Goal: Information Seeking & Learning: Learn about a topic

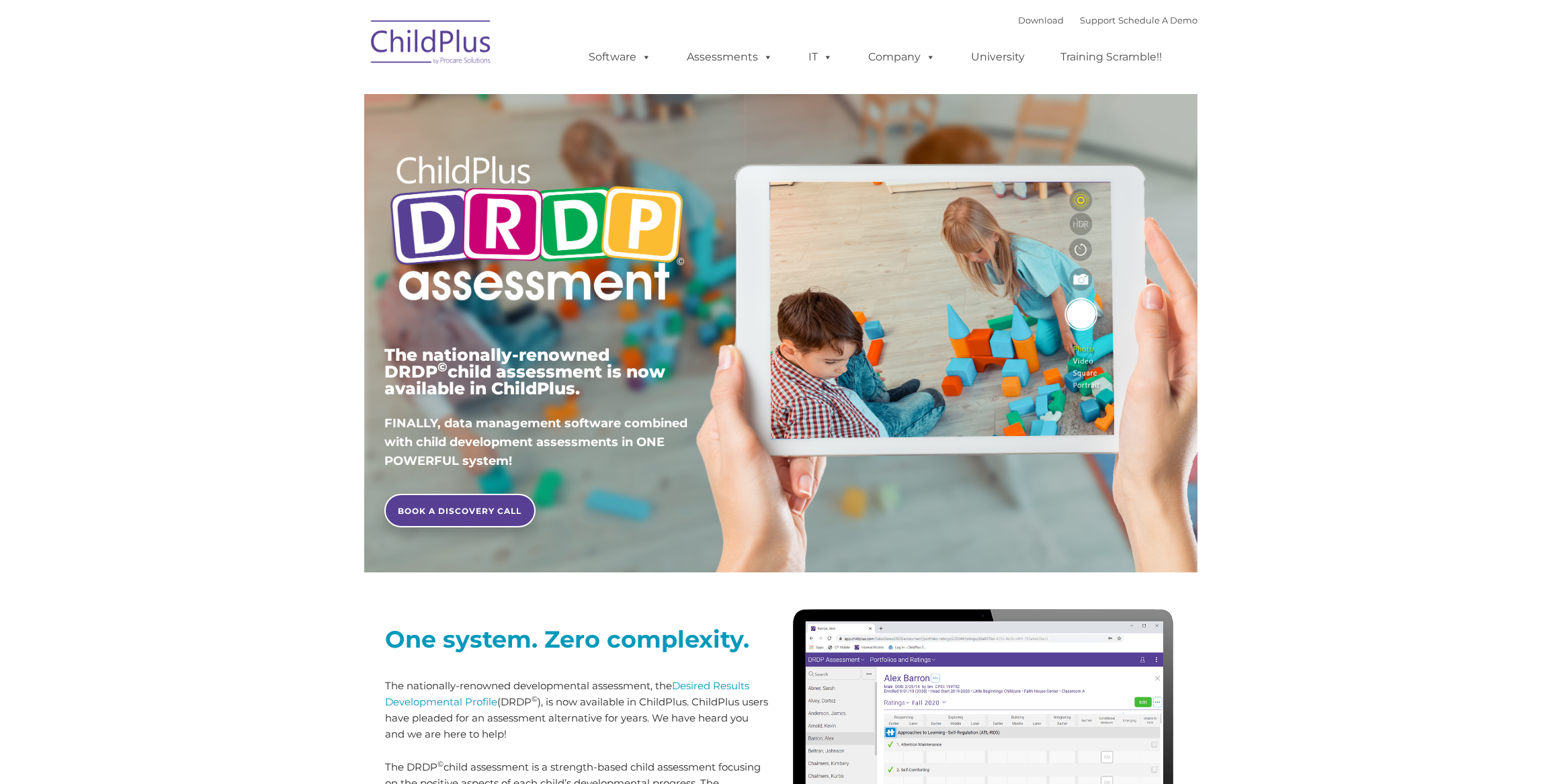
type input ""
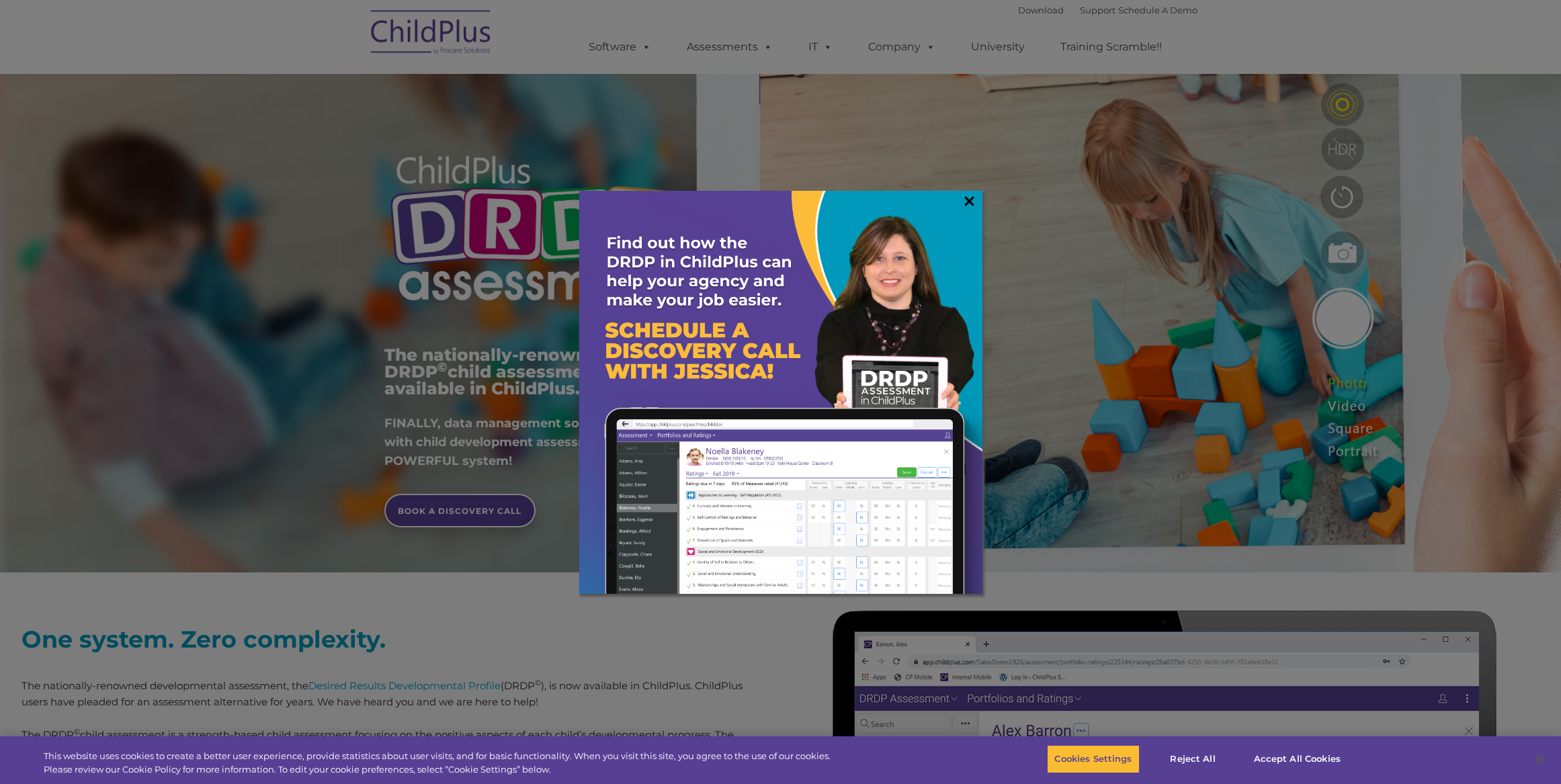
click at [973, 204] on link "×" at bounding box center [969, 201] width 15 height 14
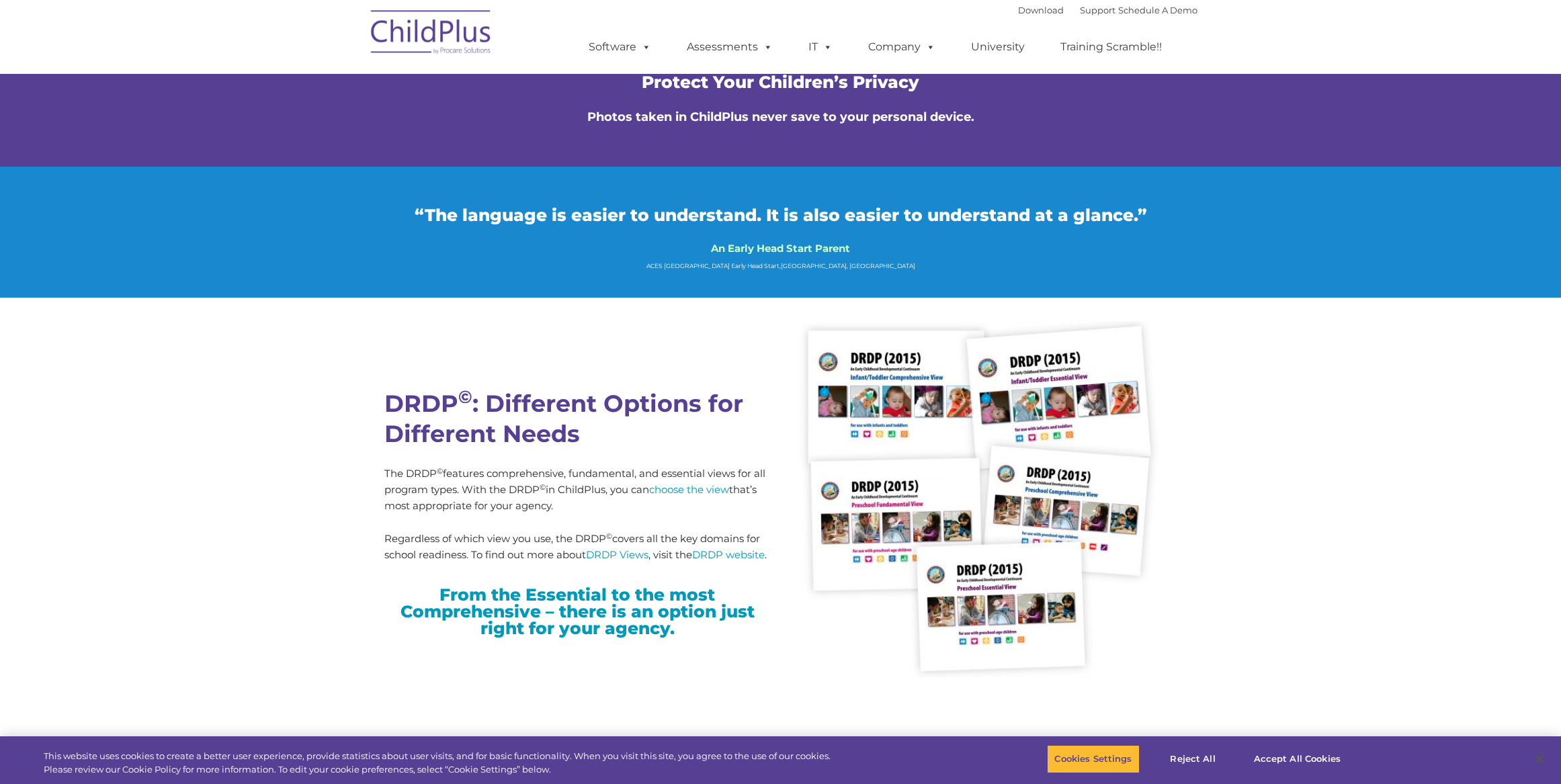
scroll to position [3186, 0]
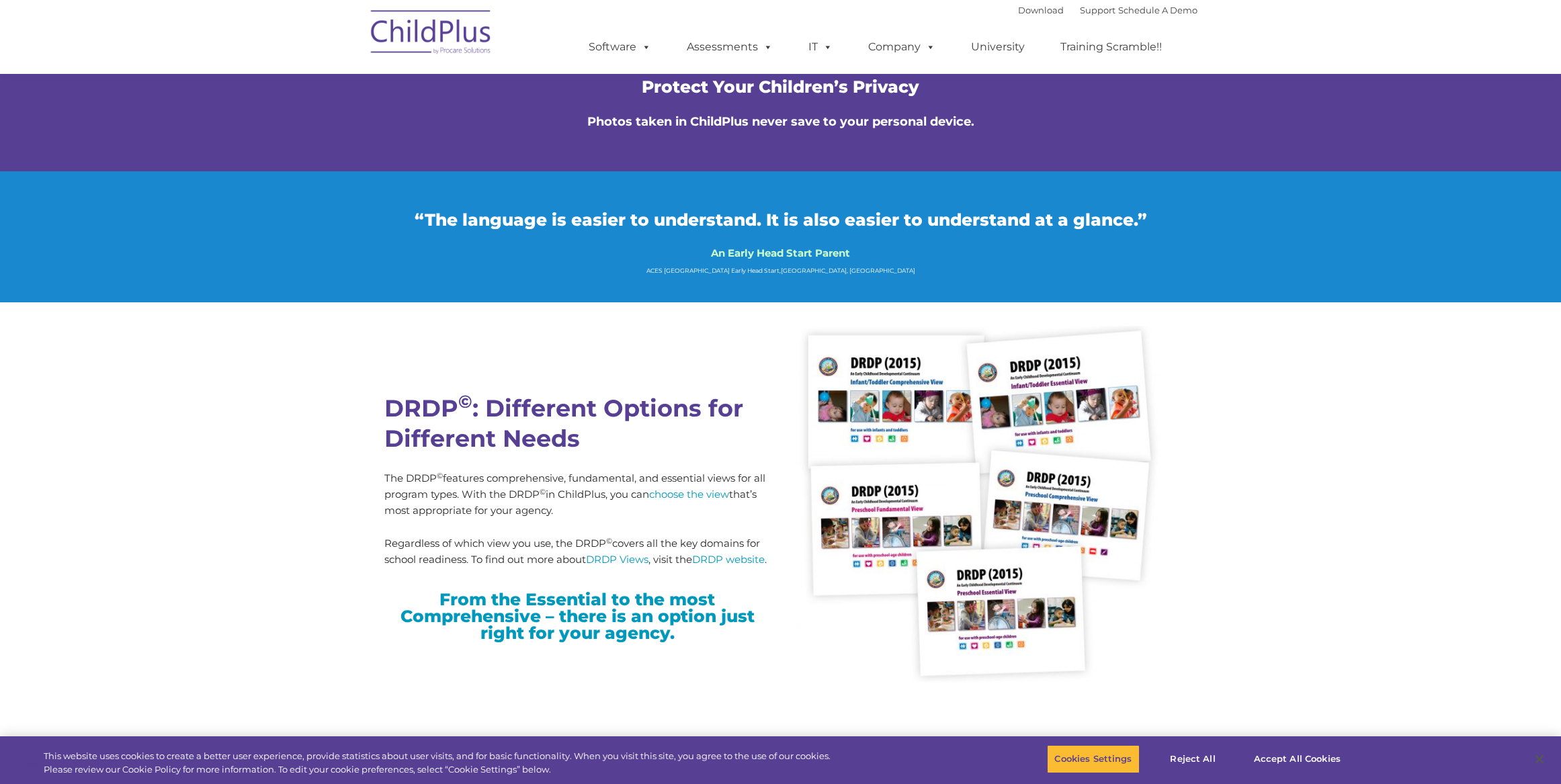
click at [189, 535] on div "DRDP © : Different Options for Different Needs The DRDP © features comprehensiv…" at bounding box center [780, 537] width 1561 height 469
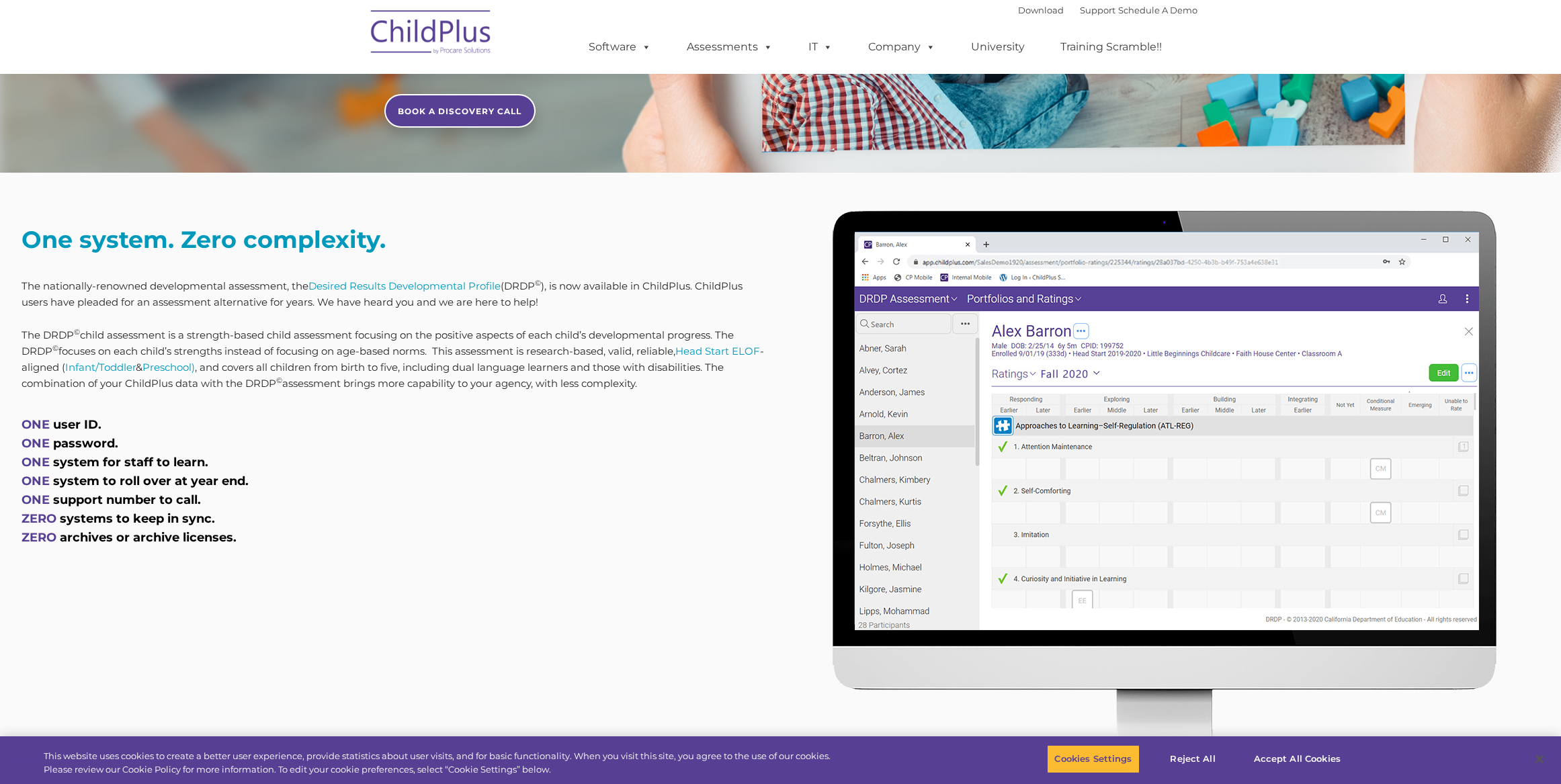
scroll to position [403, 0]
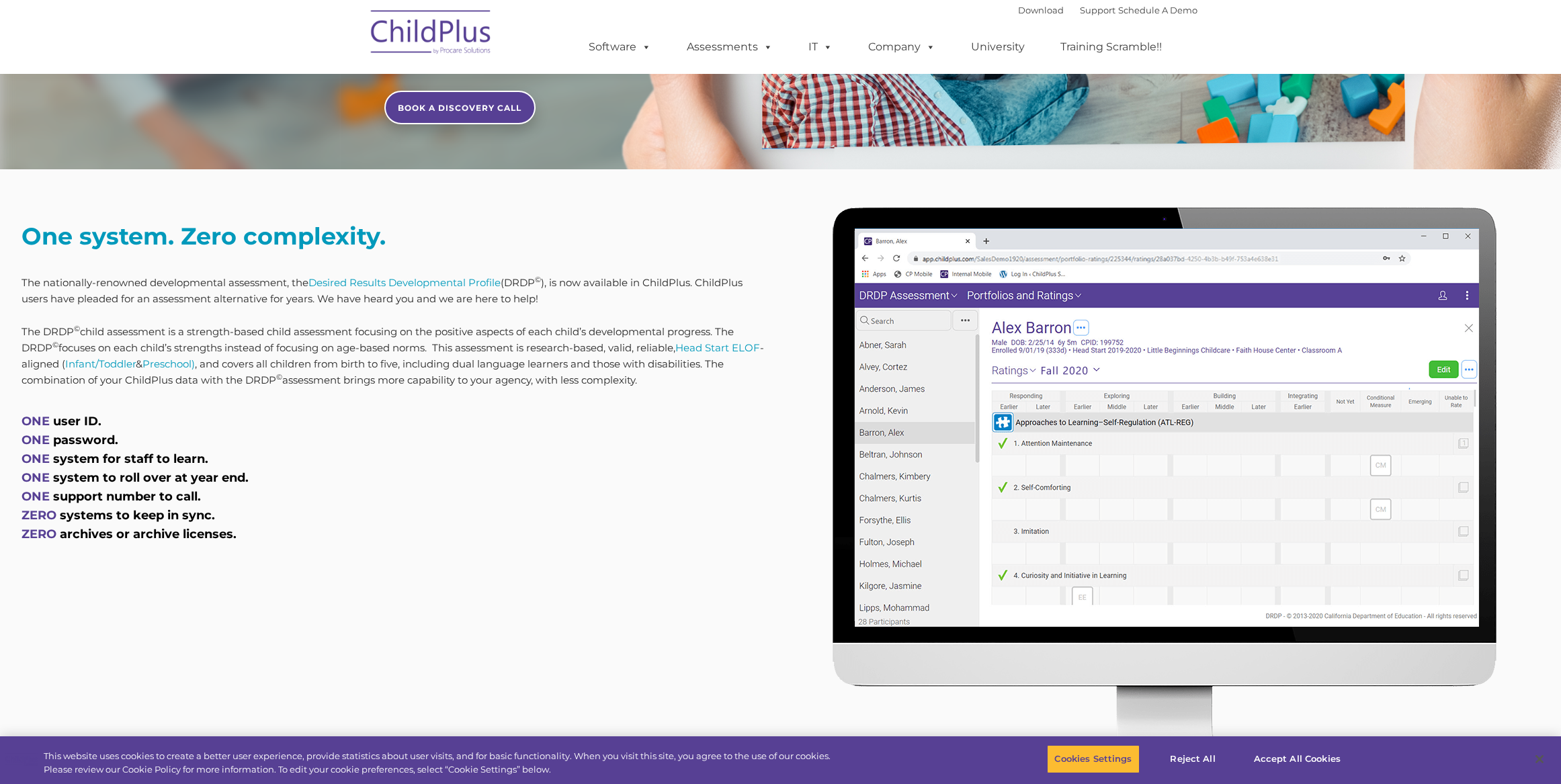
click at [297, 329] on p "The DRDP © child assessment is a strength-based child assessment focusing on th…" at bounding box center [397, 357] width 750 height 65
click at [372, 468] on h4 "ONE user ID. ONE password. ONE system for staff to learn. ONE system to roll ov…" at bounding box center [397, 477] width 750 height 132
click at [373, 541] on h4 "ONE user ID. ONE password. ONE system for staff to learn. ONE system to roll ov…" at bounding box center [397, 477] width 750 height 132
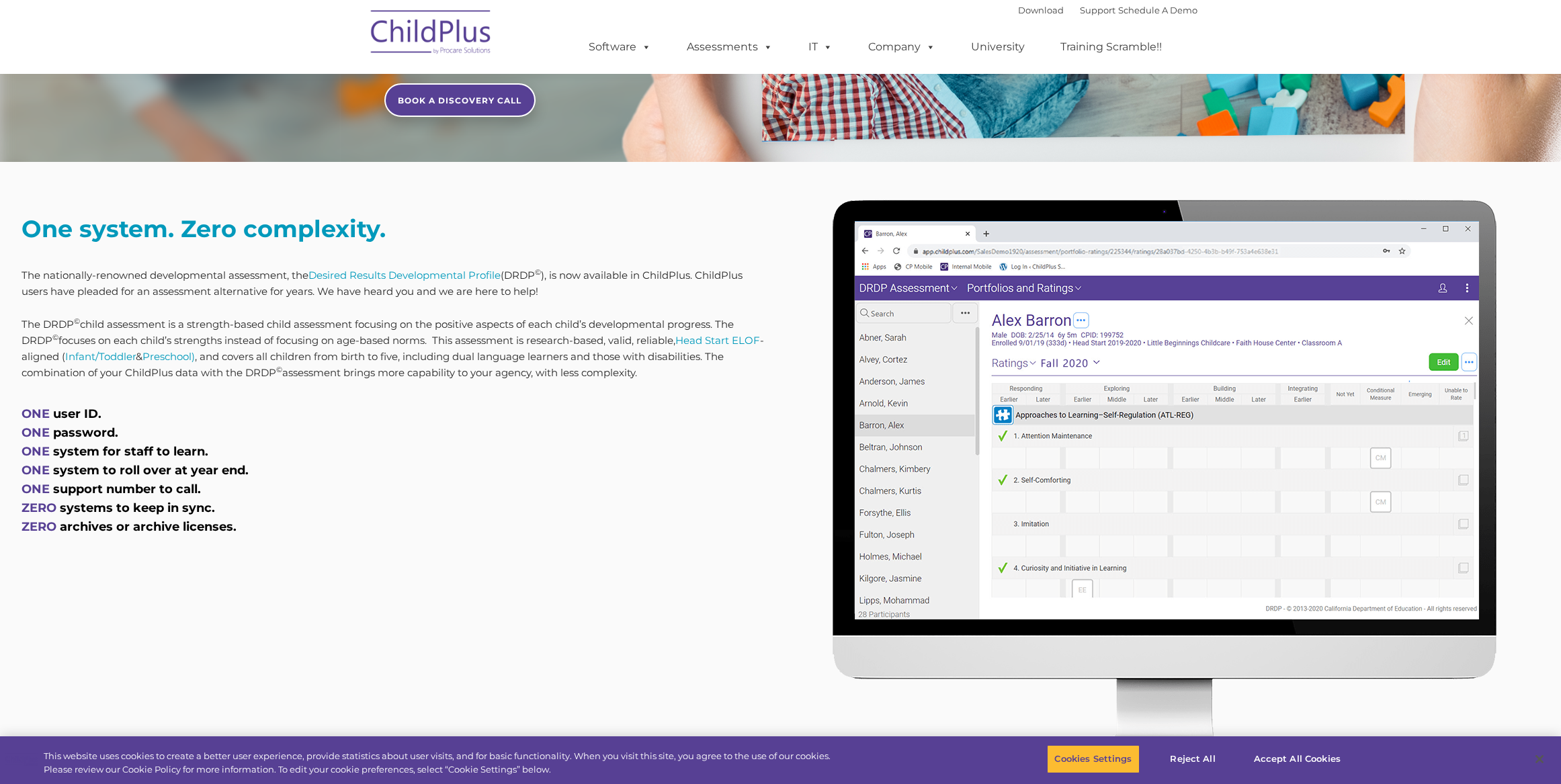
scroll to position [420, 0]
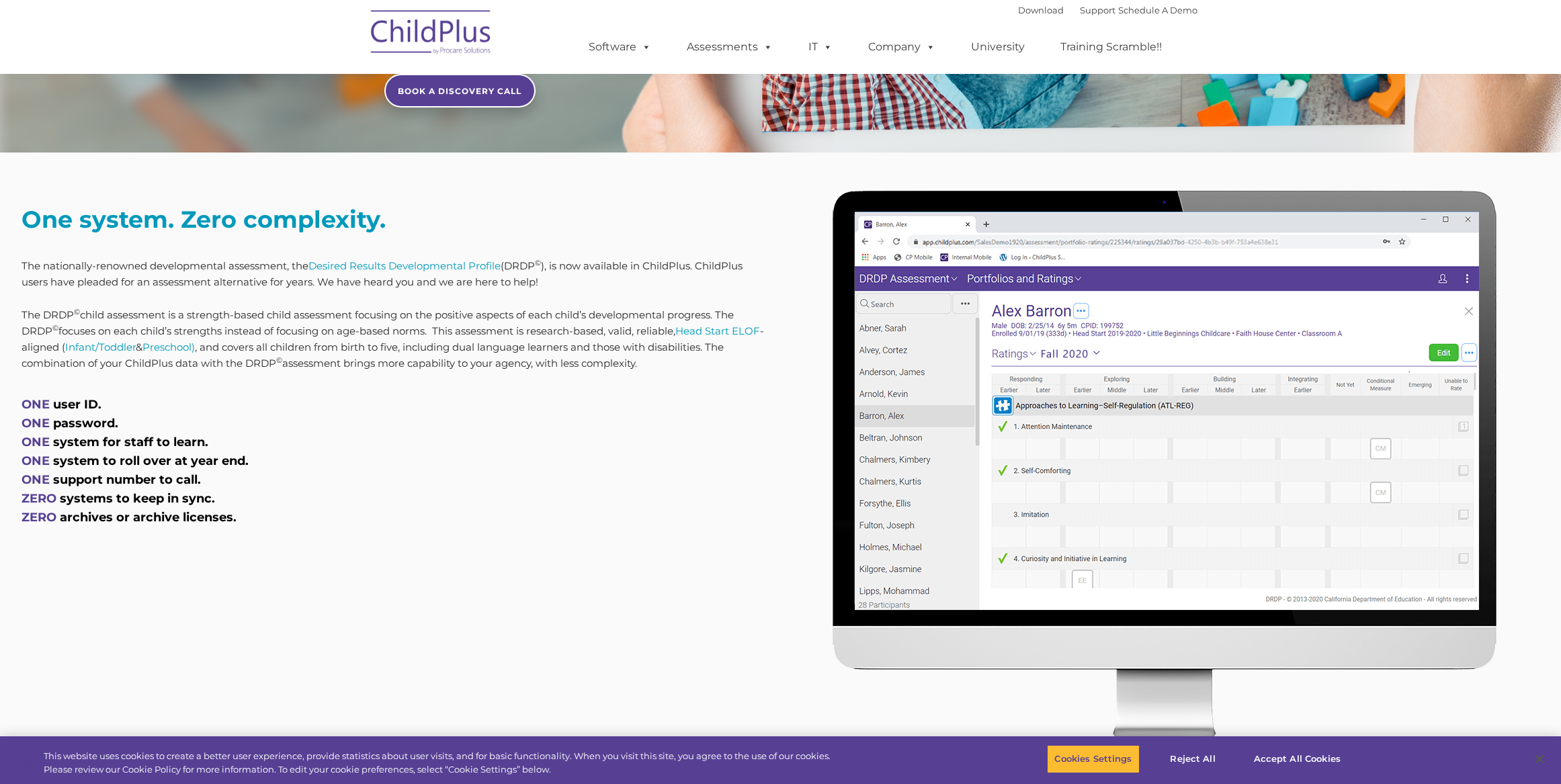
click at [423, 437] on h4 "ONE user ID. ONE password. ONE system for staff to learn. ONE system to roll ov…" at bounding box center [397, 461] width 750 height 132
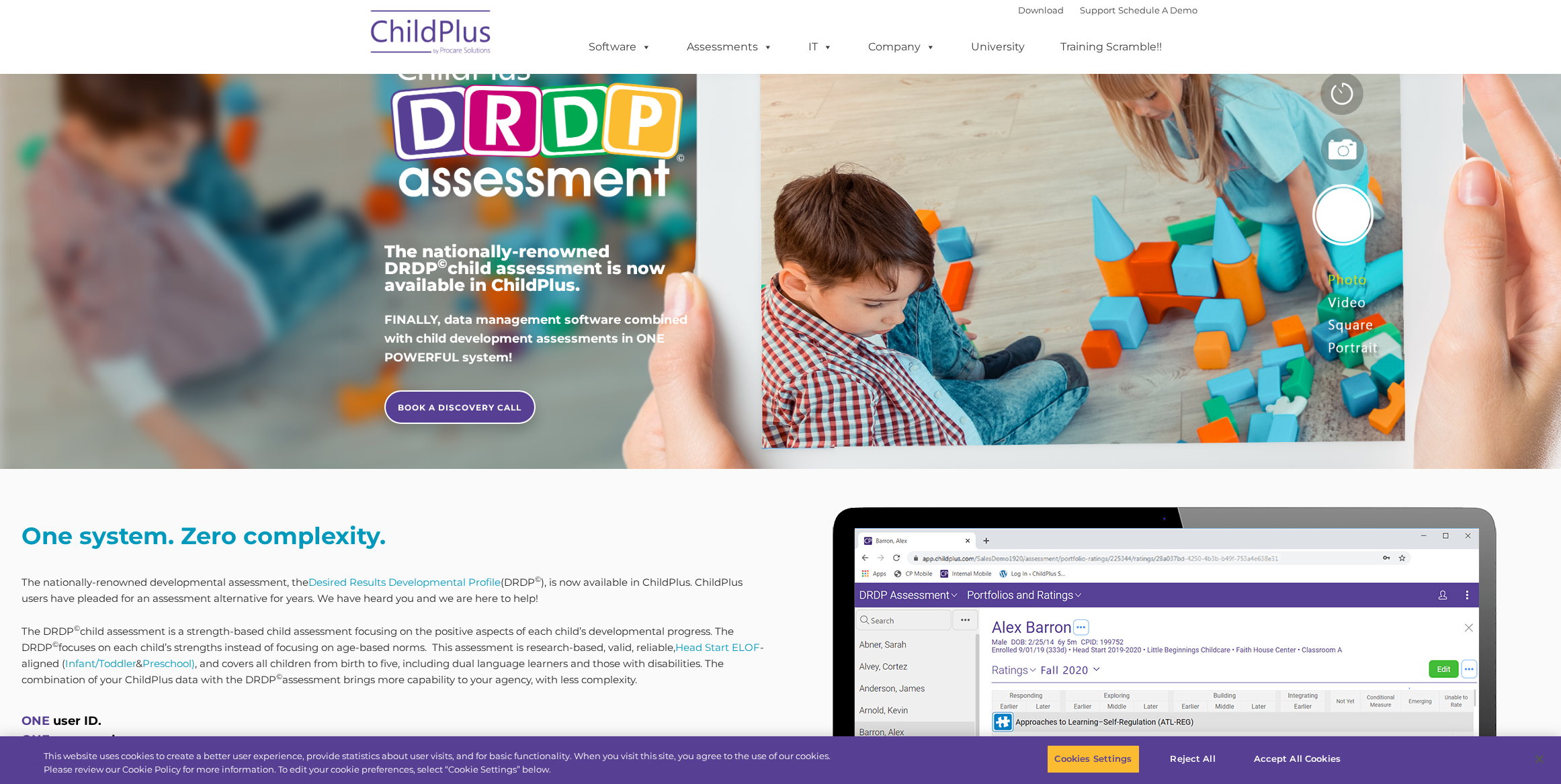
scroll to position [0, 0]
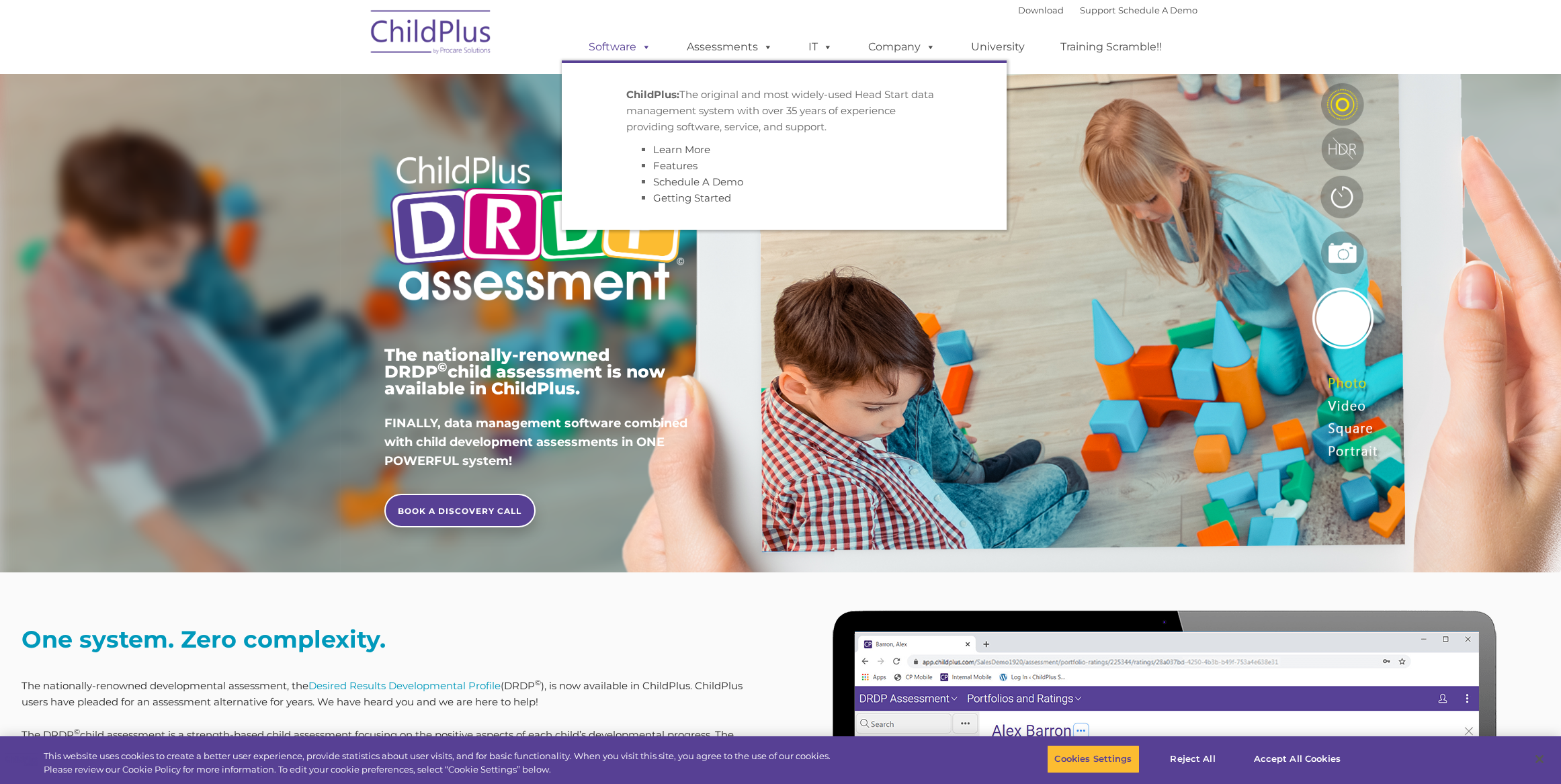
click at [616, 49] on link "Software" at bounding box center [620, 47] width 90 height 27
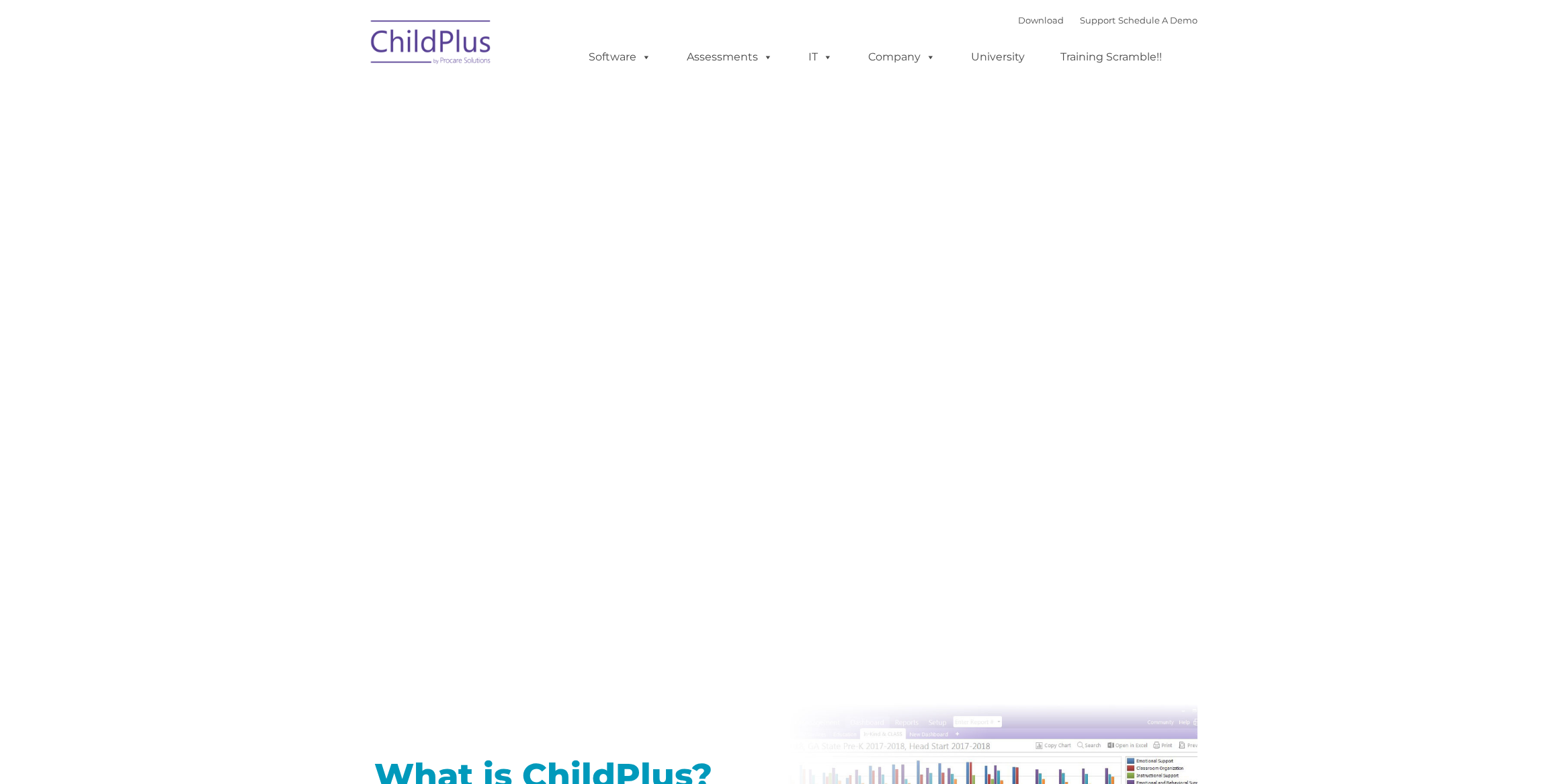
type input ""
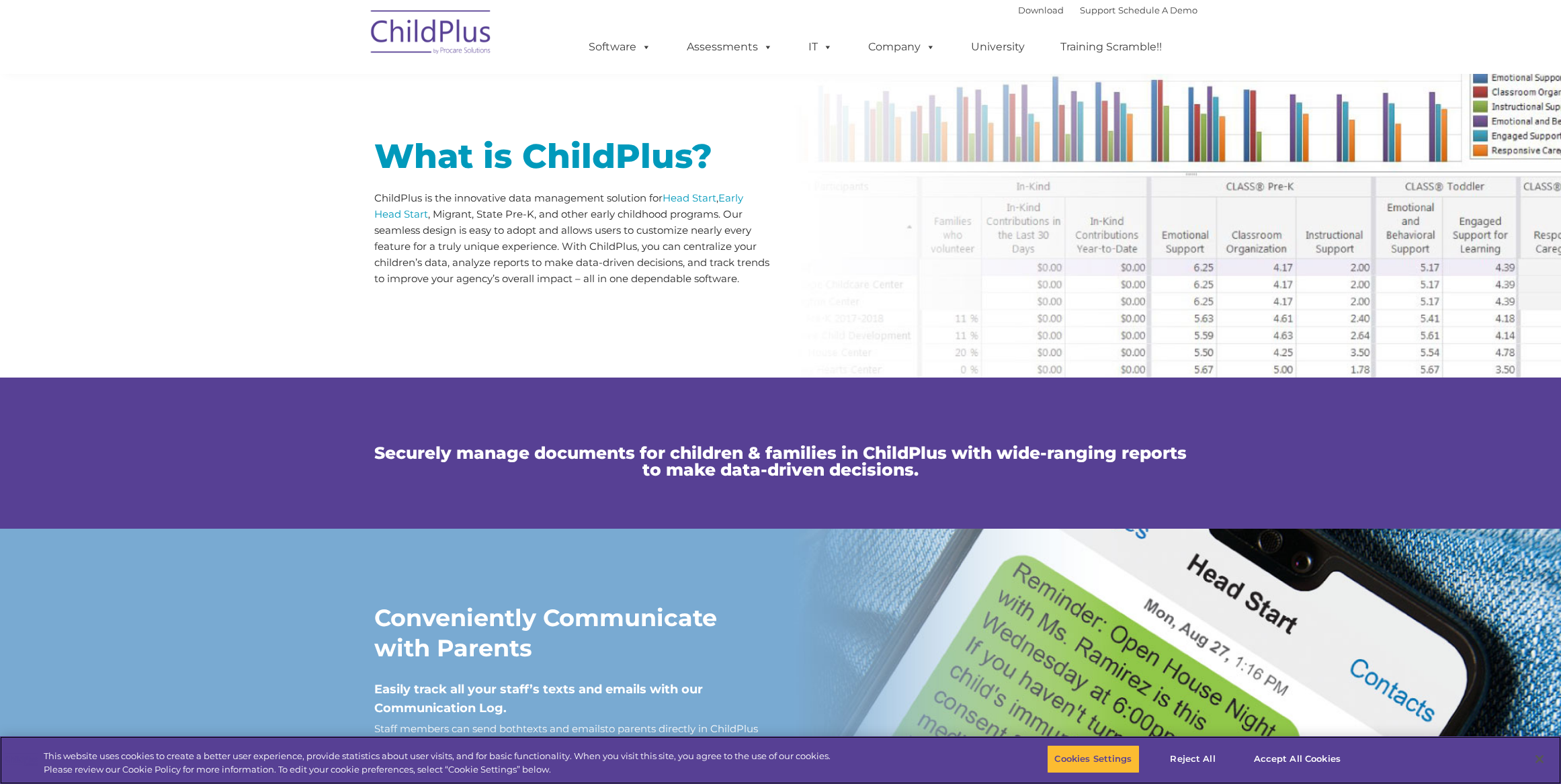
scroll to position [622, 0]
